Goal: Book appointment/travel/reservation

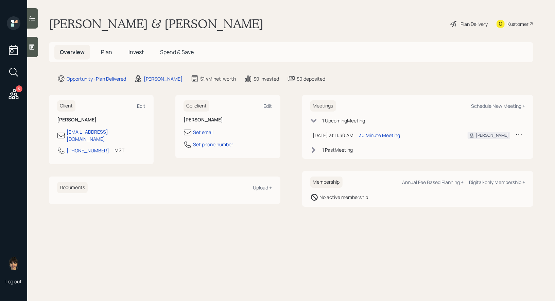
click at [104, 51] on span "Plan" at bounding box center [106, 51] width 11 height 7
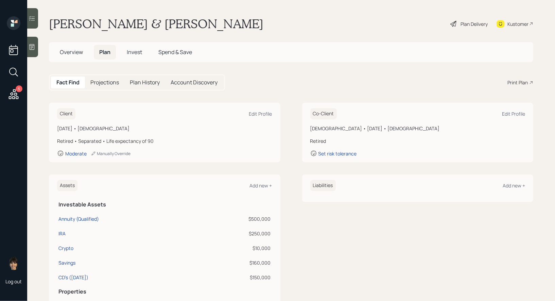
click at [455, 22] on icon at bounding box center [453, 24] width 6 height 6
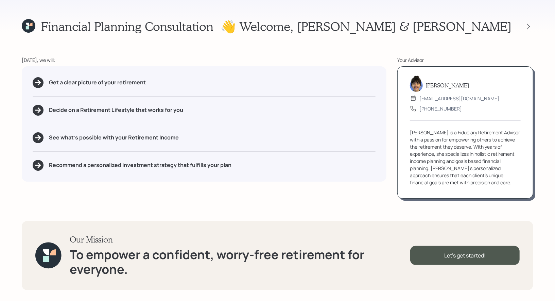
click at [525, 22] on div at bounding box center [522, 27] width 22 height 10
click at [527, 23] on icon at bounding box center [528, 26] width 7 height 7
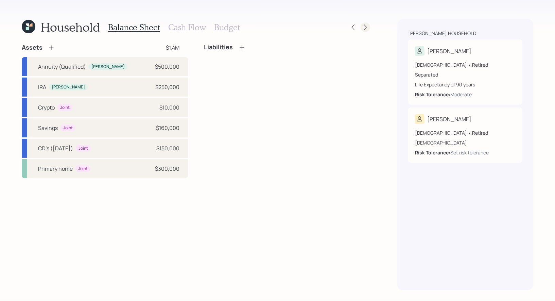
click at [363, 25] on icon at bounding box center [365, 27] width 7 height 7
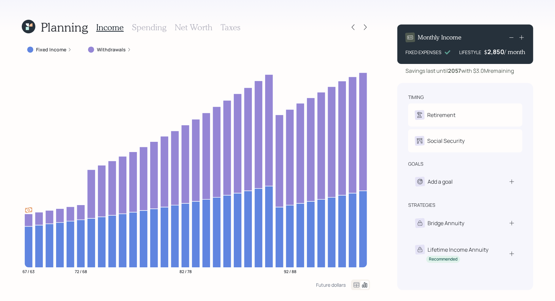
click at [28, 26] on icon at bounding box center [29, 27] width 14 height 14
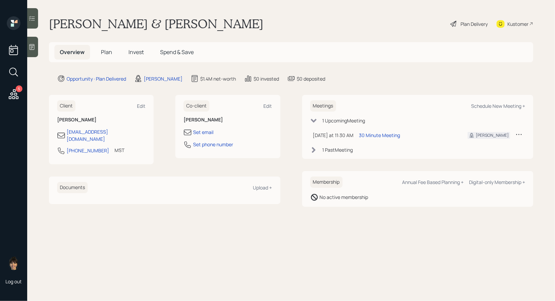
click at [471, 22] on div "Plan Delivery" at bounding box center [473, 23] width 27 height 7
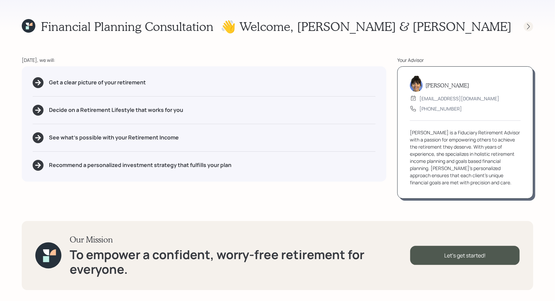
click at [529, 28] on icon at bounding box center [528, 26] width 7 height 7
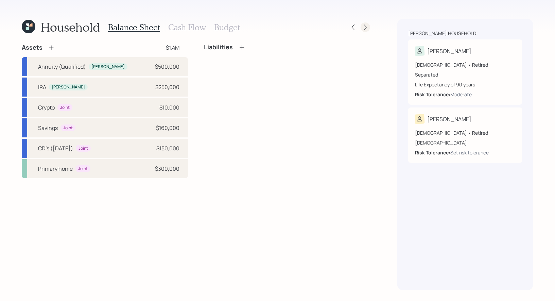
click at [366, 30] on icon at bounding box center [365, 27] width 7 height 7
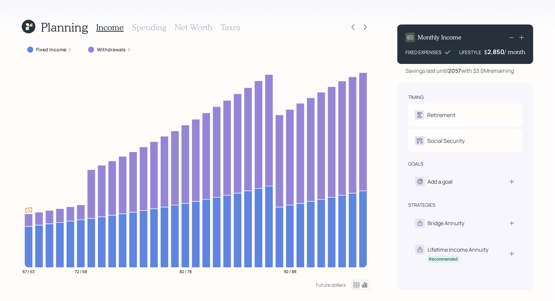
click at [366, 30] on icon at bounding box center [365, 27] width 7 height 7
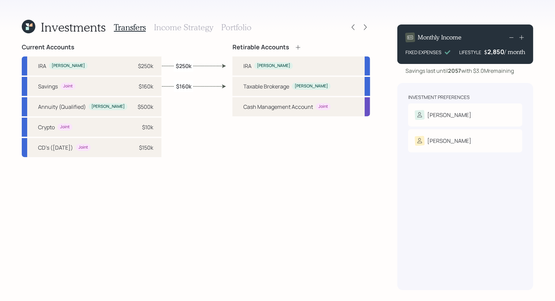
click at [230, 29] on h3 "Portfolio" at bounding box center [236, 27] width 30 height 10
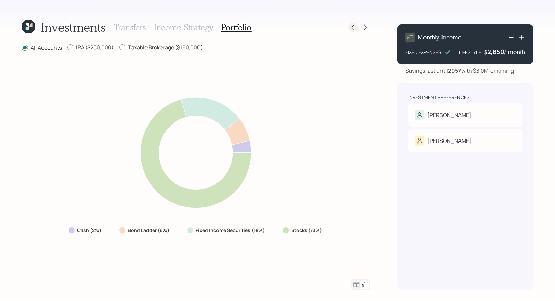
click at [355, 30] on icon at bounding box center [353, 27] width 7 height 7
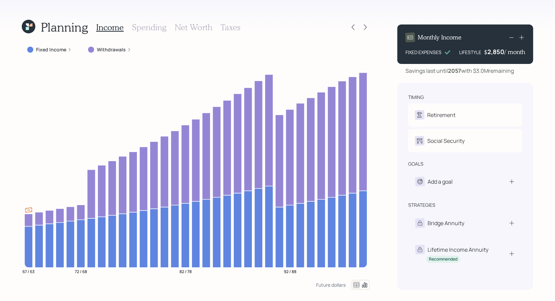
click at [111, 48] on label "Withdrawals" at bounding box center [111, 49] width 29 height 7
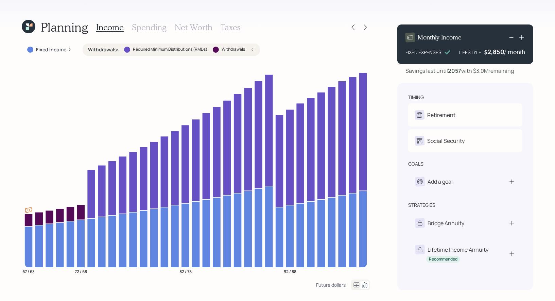
click at [253, 48] on icon at bounding box center [252, 50] width 4 height 4
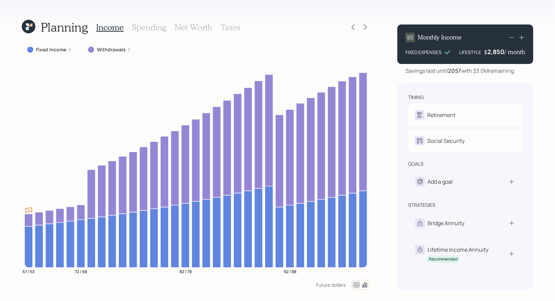
click at [232, 25] on h3 "Taxes" at bounding box center [230, 27] width 20 height 10
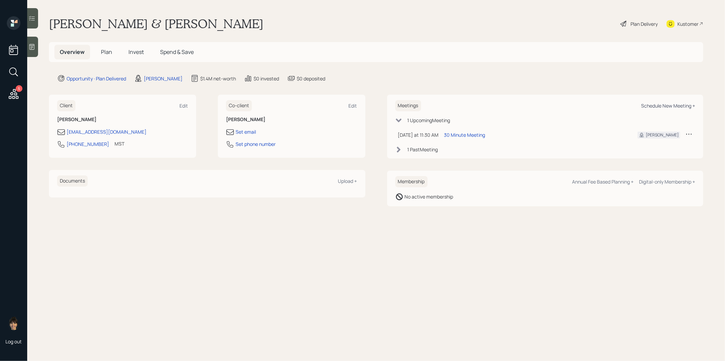
click at [650, 107] on div "Schedule New Meeting +" at bounding box center [668, 106] width 54 height 6
select select "8b79112e-3cfb-44f9-89e7-15267fe946c1"
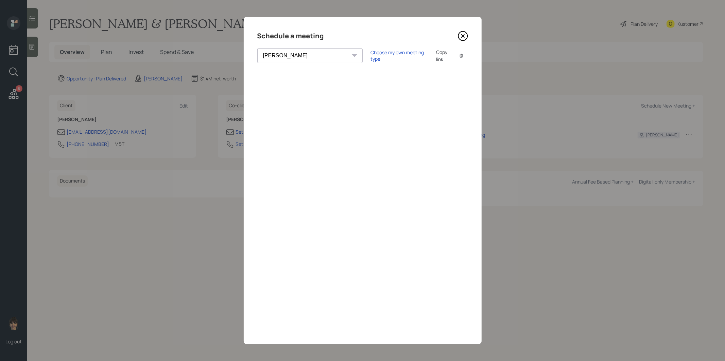
click at [463, 33] on icon at bounding box center [463, 36] width 10 height 10
